Goal: Information Seeking & Learning: Learn about a topic

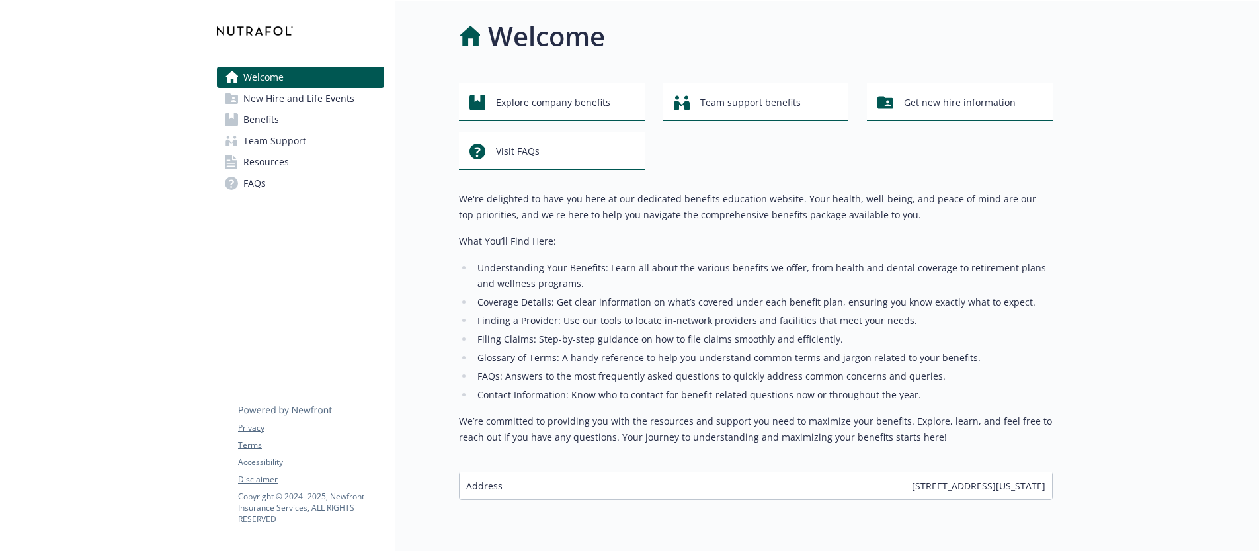
click at [296, 182] on link "FAQs" at bounding box center [300, 183] width 167 height 21
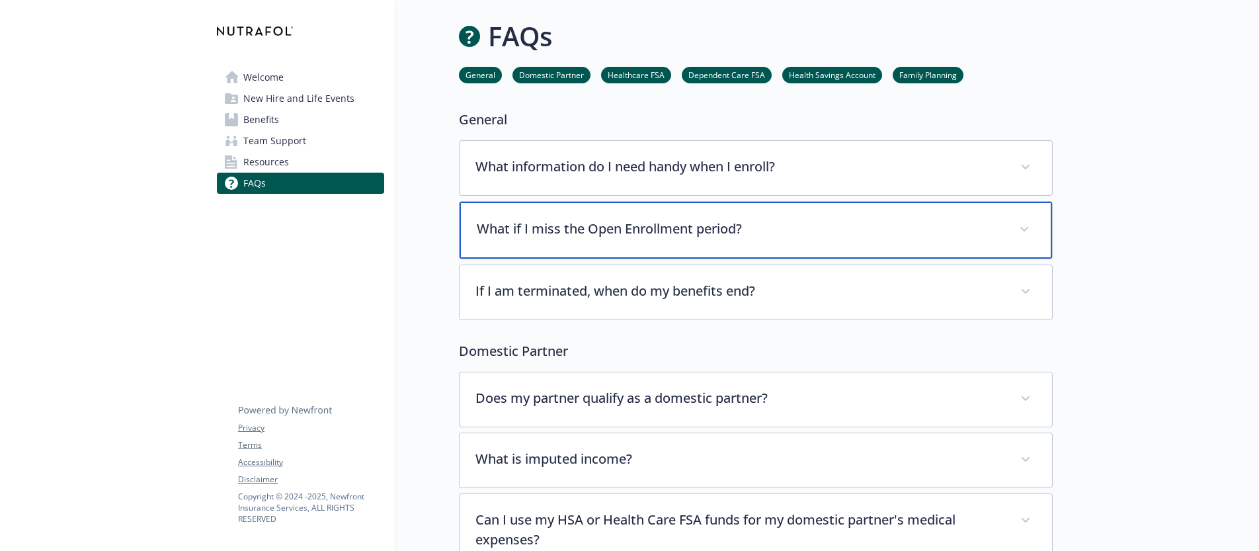
click at [616, 223] on p "What if I miss the Open Enrollment period?" at bounding box center [740, 229] width 526 height 20
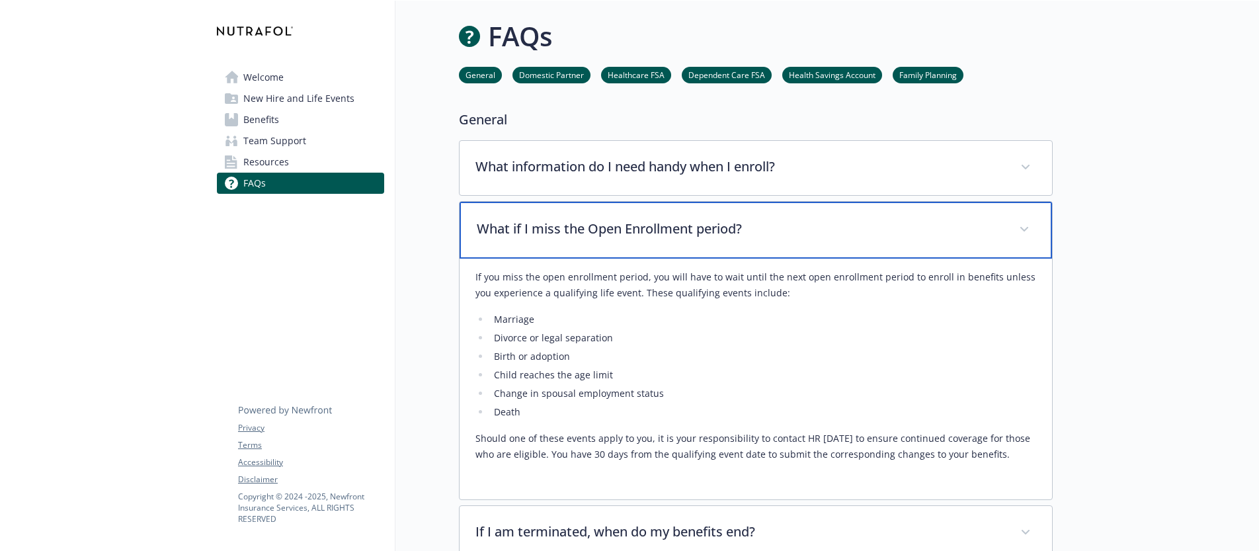
click at [613, 224] on p "What if I miss the Open Enrollment period?" at bounding box center [740, 229] width 526 height 20
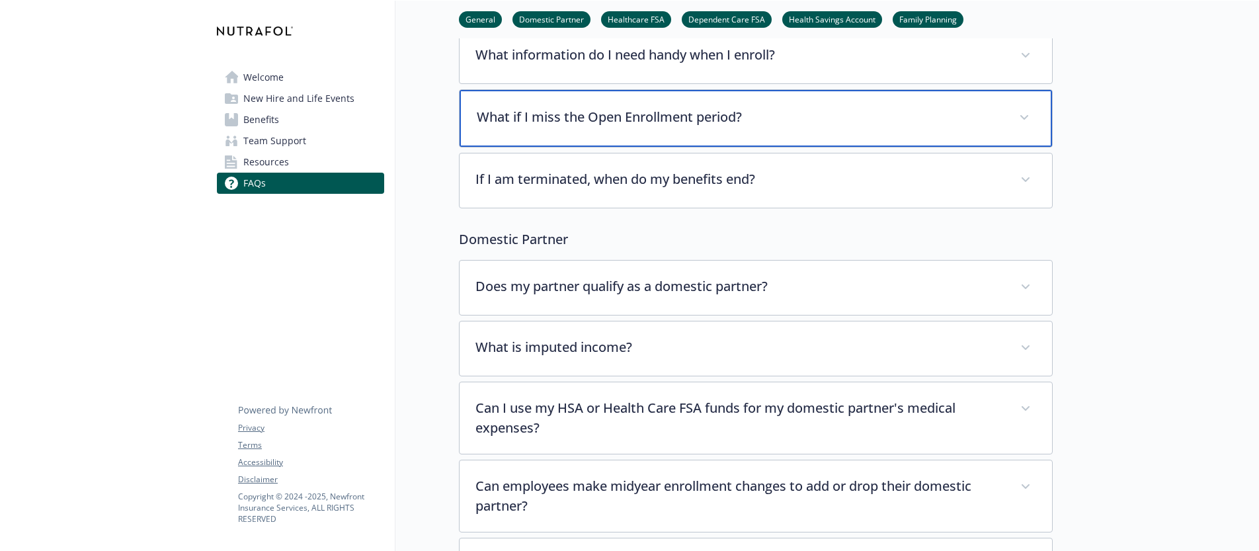
scroll to position [134, 0]
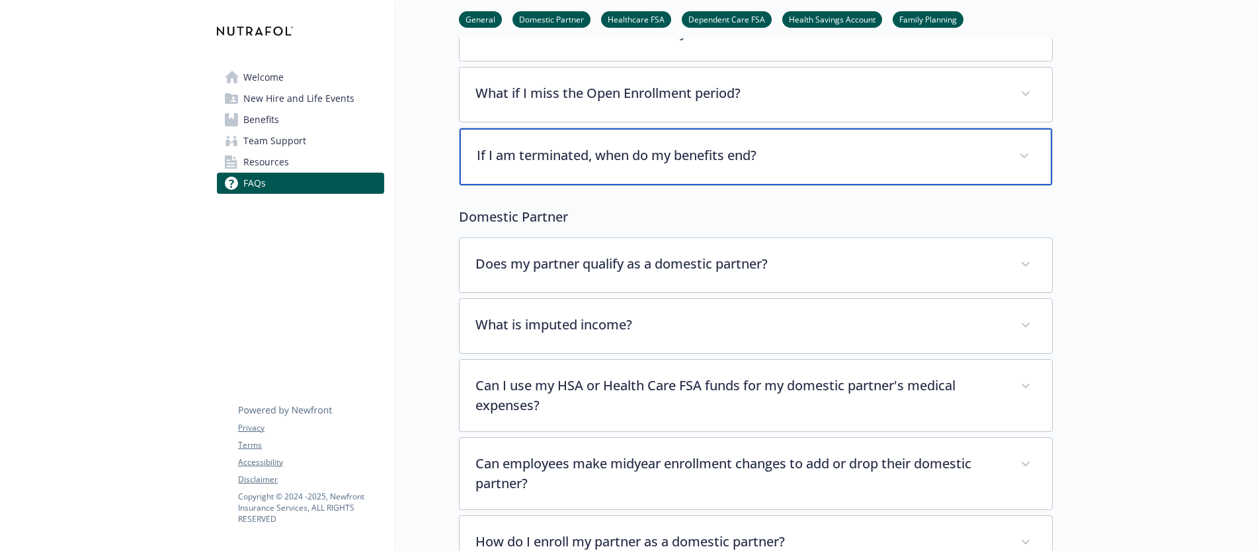
click at [602, 163] on p "If I am terminated, when do my benefits end?" at bounding box center [740, 155] width 526 height 20
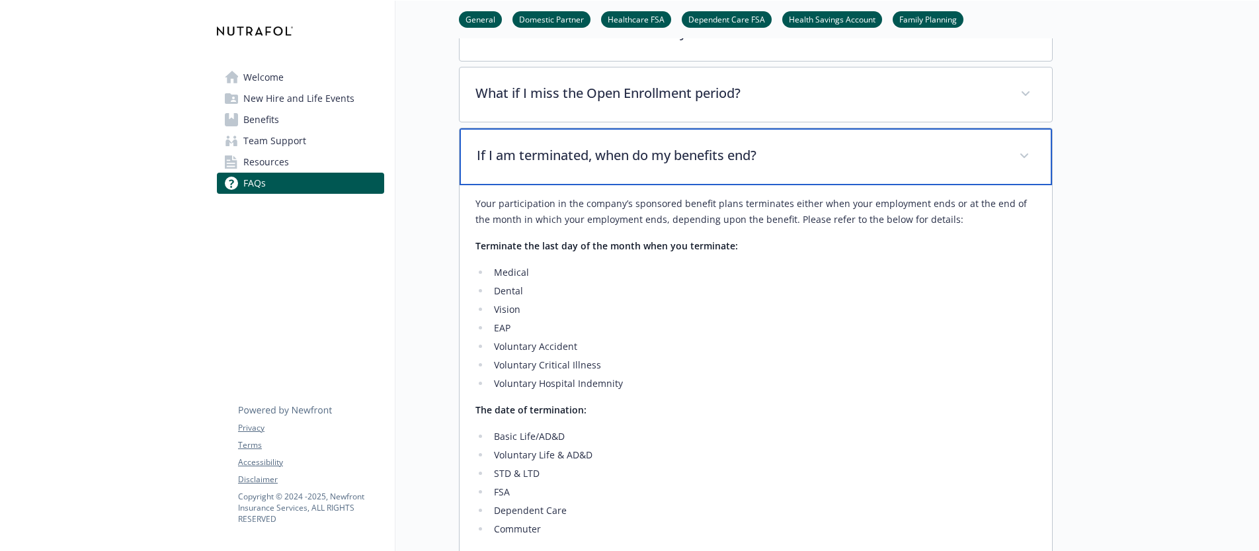
click at [602, 163] on p "If I am terminated, when do my benefits end?" at bounding box center [740, 155] width 526 height 20
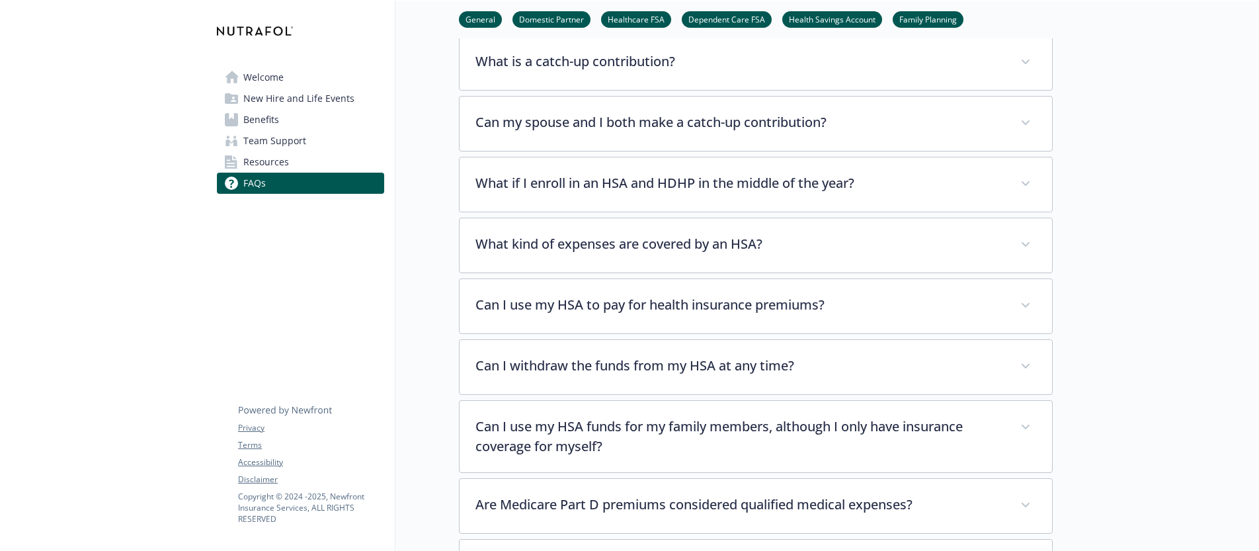
scroll to position [1596, 0]
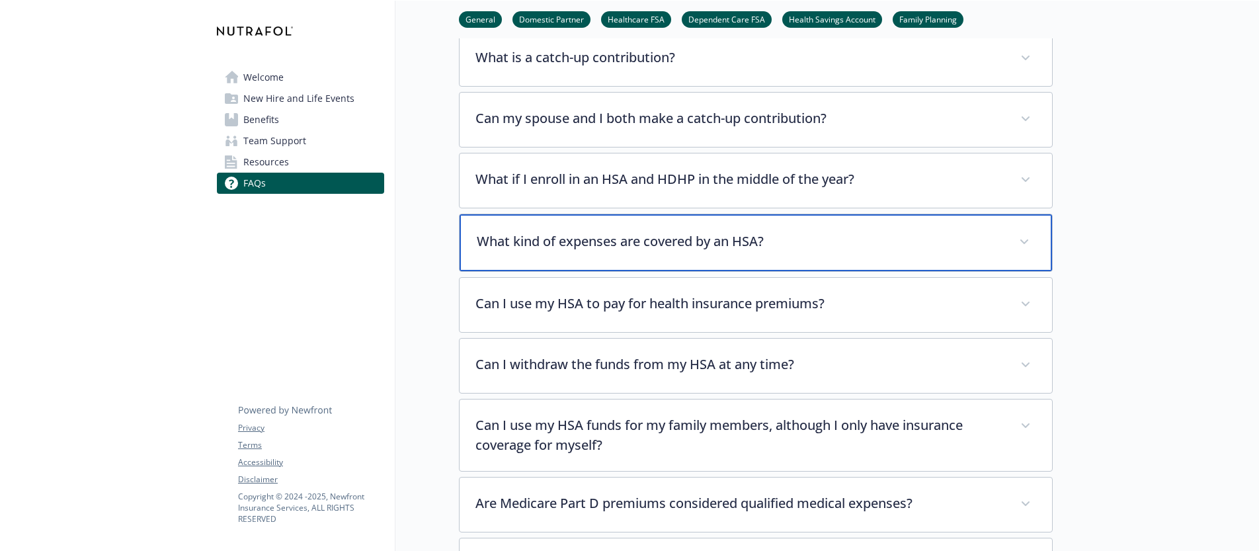
click at [609, 214] on div "What kind of expenses are covered by an HSA?" at bounding box center [755, 242] width 592 height 57
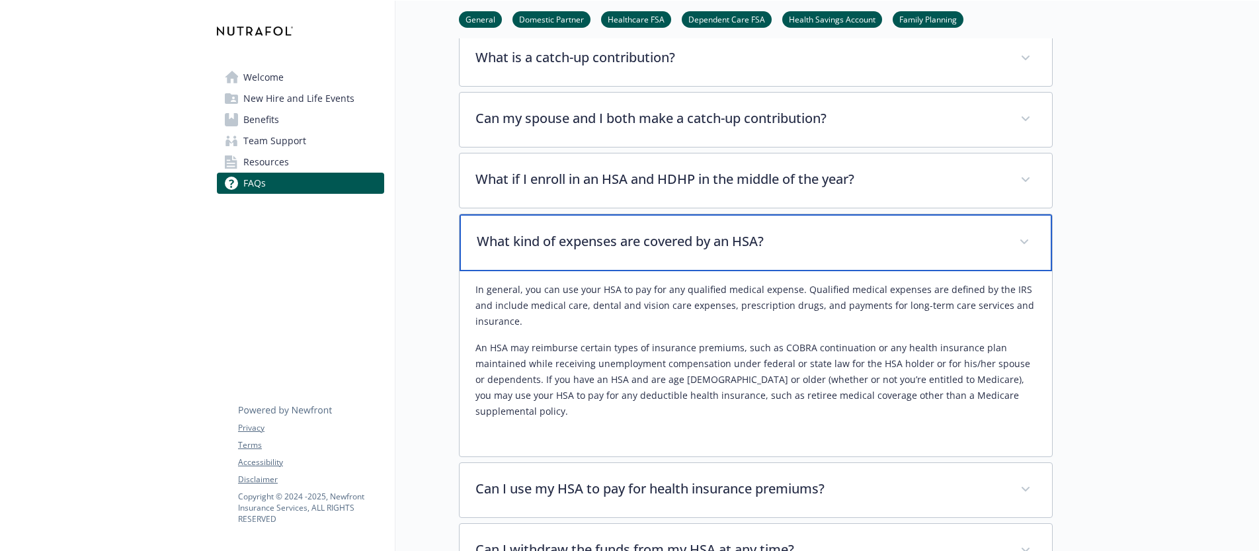
click at [609, 214] on div "What kind of expenses are covered by an HSA?" at bounding box center [755, 242] width 592 height 57
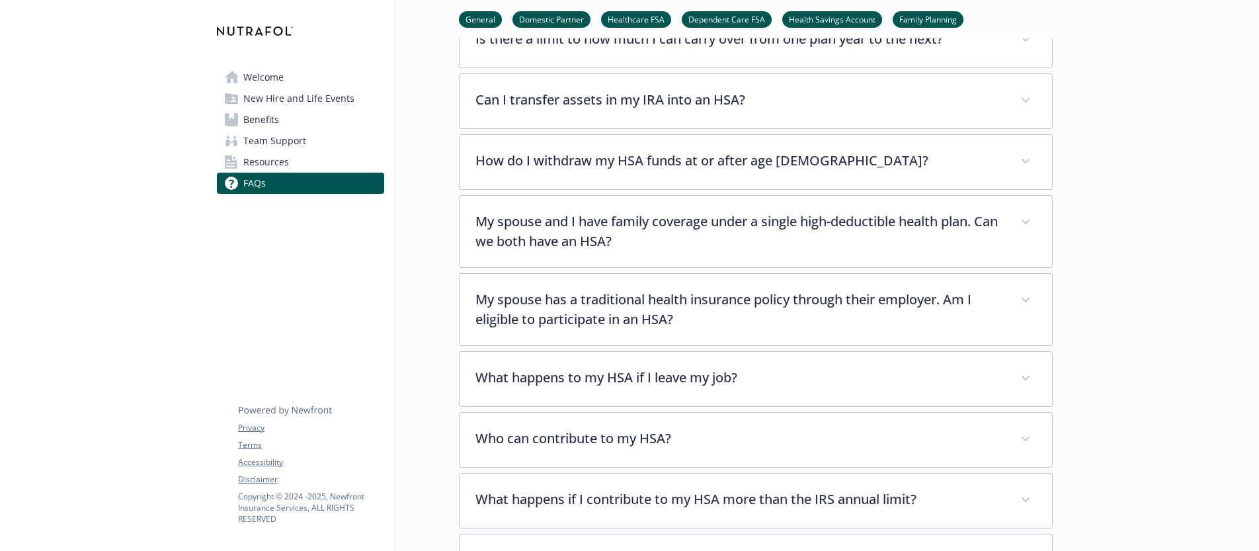
scroll to position [2179, 0]
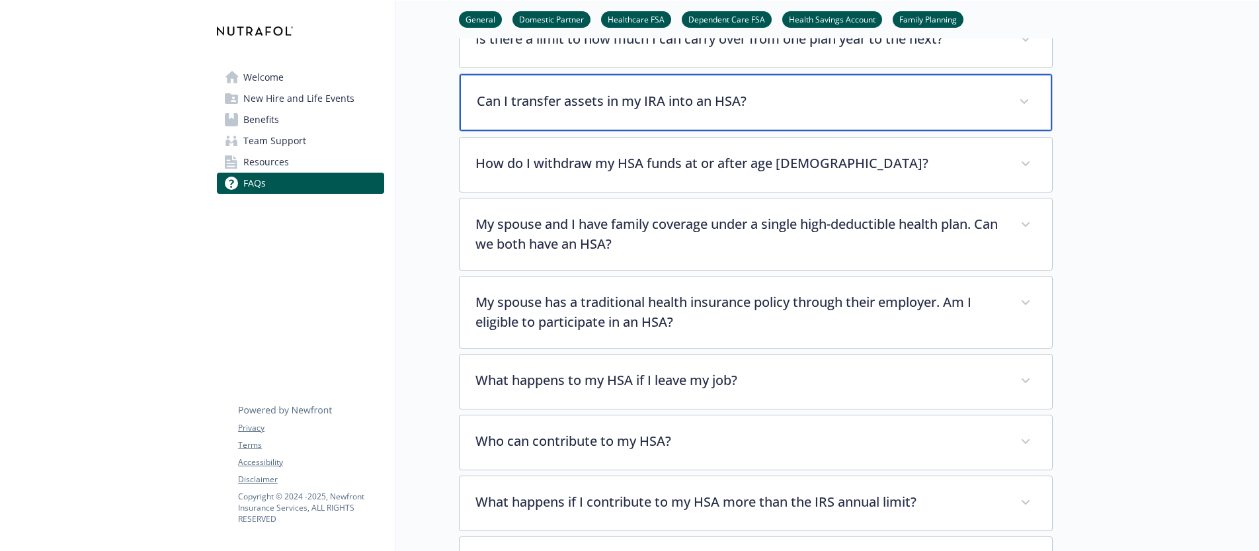
click at [581, 92] on p "Can I transfer assets in my IRA into an HSA?" at bounding box center [740, 101] width 526 height 20
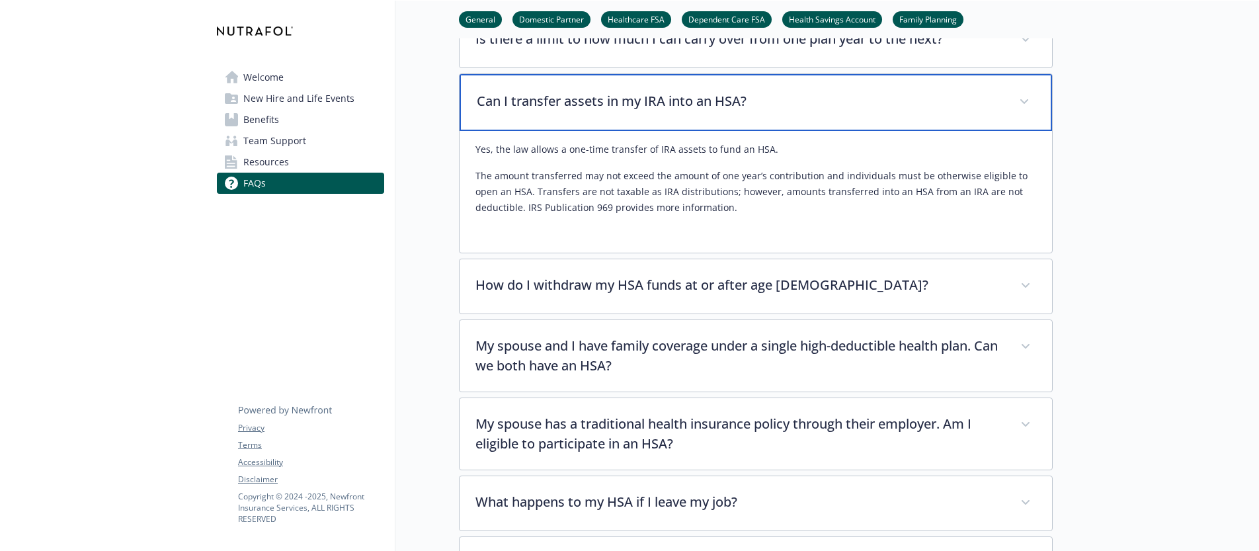
click at [580, 95] on div "Can I transfer assets in my IRA into an HSA?" at bounding box center [755, 102] width 592 height 57
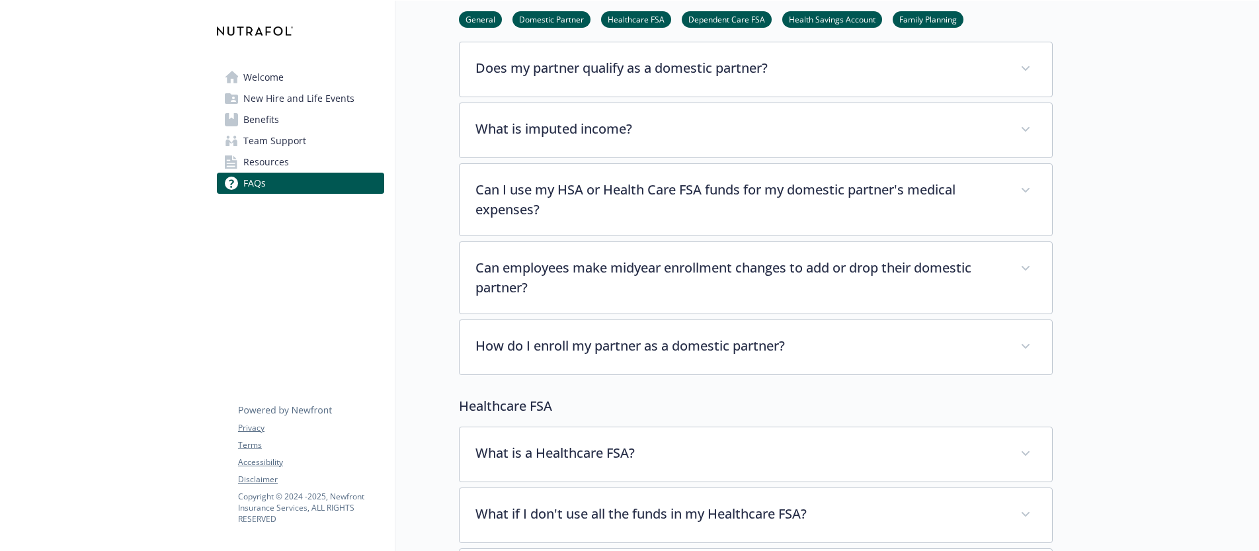
scroll to position [0, 0]
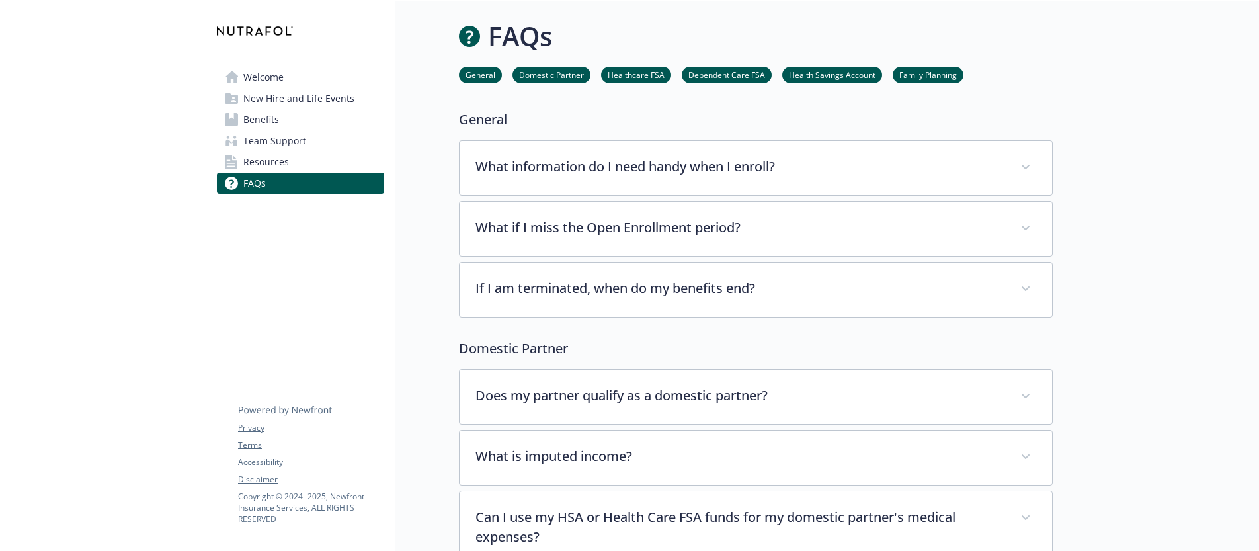
click at [297, 164] on link "Resources" at bounding box center [300, 161] width 167 height 21
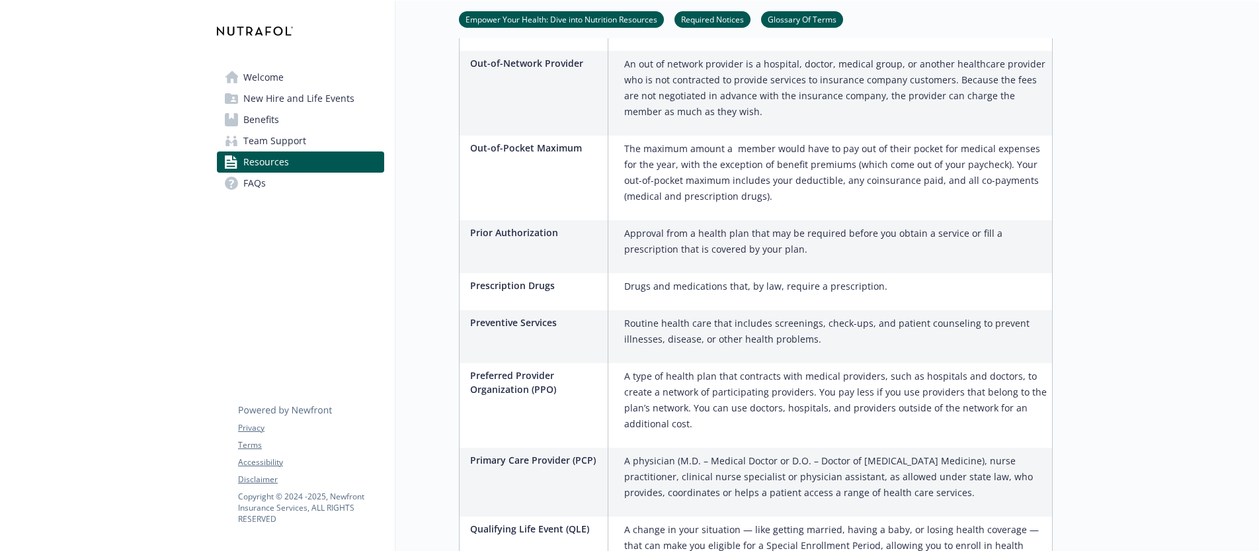
scroll to position [2087, 0]
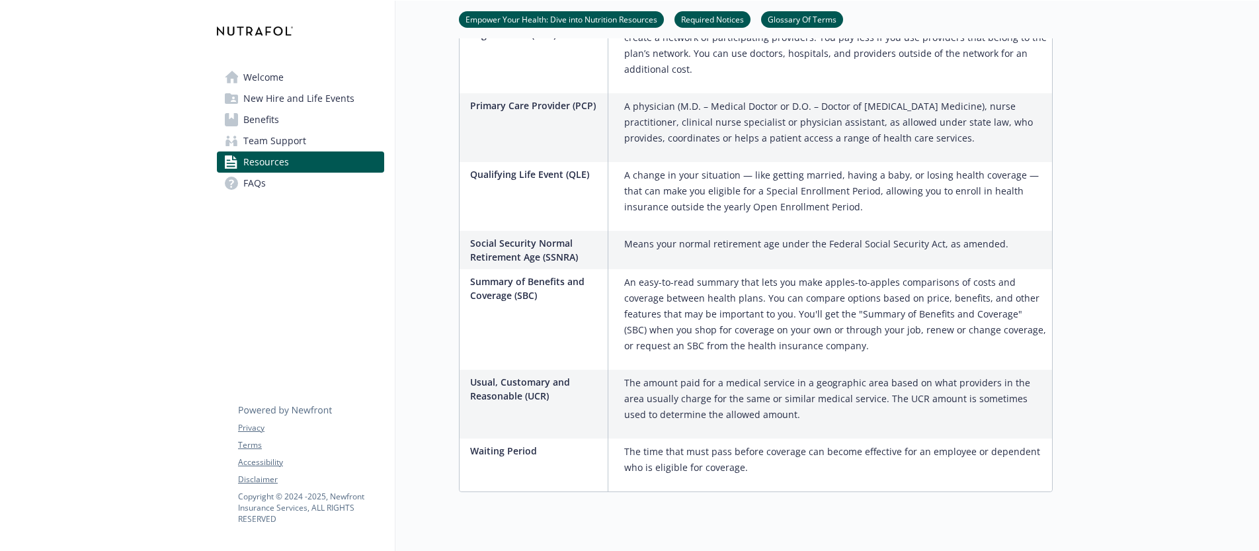
click at [313, 141] on link "Team Support" at bounding box center [300, 140] width 167 height 21
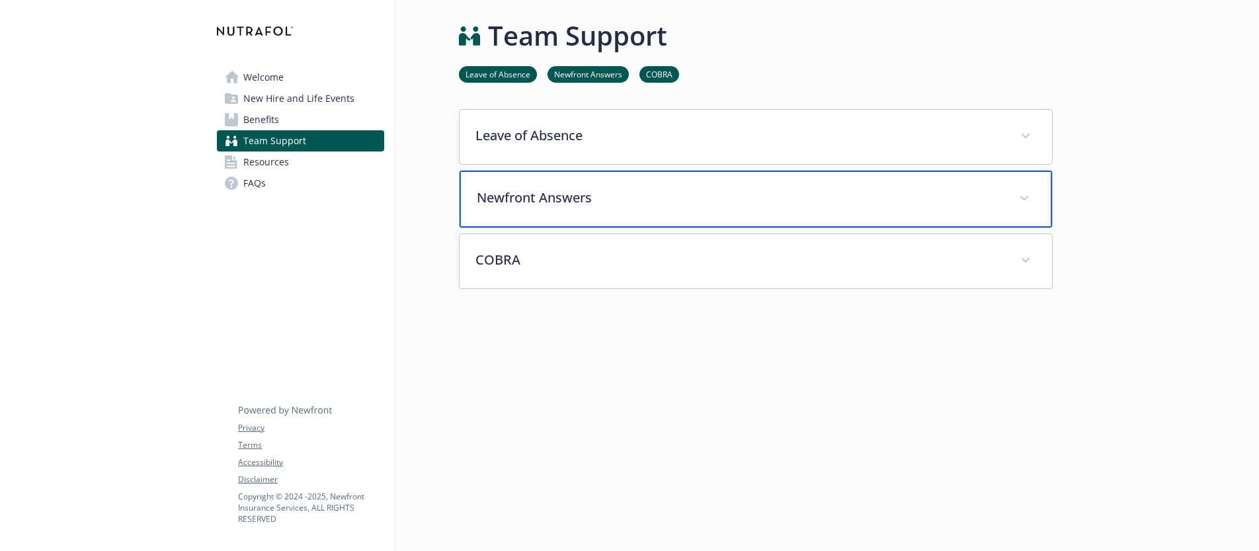
click at [514, 193] on p "Newfront Answers" at bounding box center [740, 198] width 526 height 20
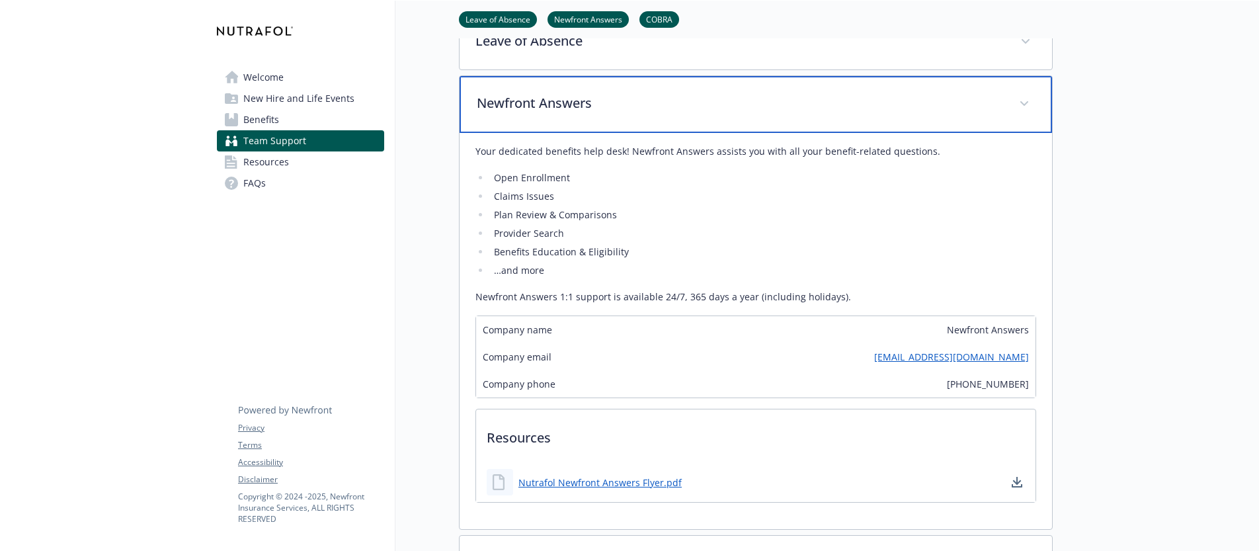
scroll to position [100, 0]
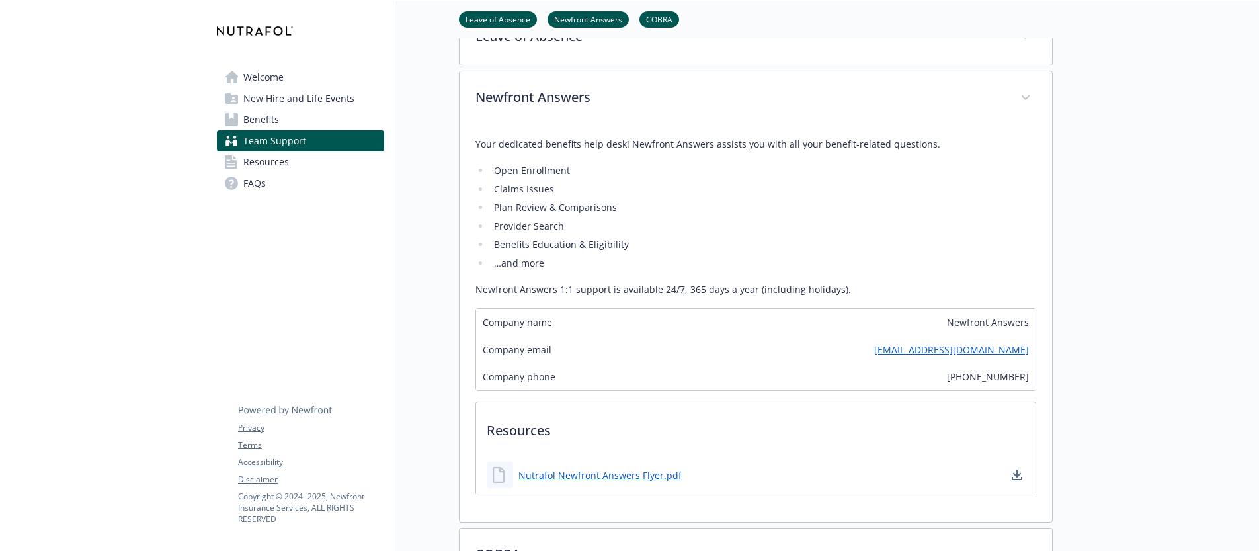
click at [645, 484] on div "Nutrafol Newfront Answers Flyer.pdf" at bounding box center [584, 474] width 195 height 26
click at [650, 473] on link "Nutrafol Newfront Answers Flyer.pdf" at bounding box center [601, 475] width 166 height 17
